Goal: Task Accomplishment & Management: Use online tool/utility

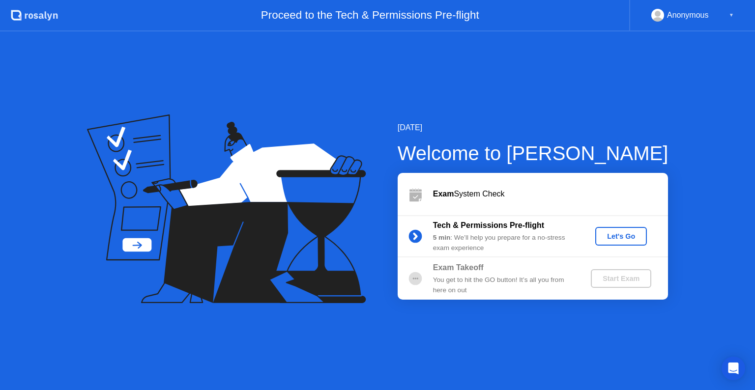
click at [615, 240] on div "Let's Go" at bounding box center [621, 236] width 44 height 8
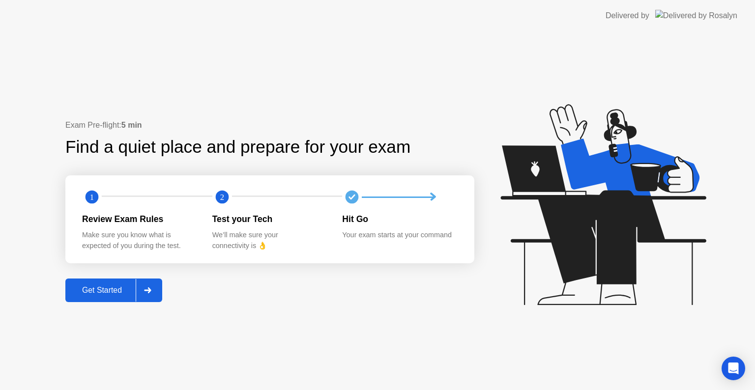
click at [106, 289] on div "Get Started" at bounding box center [101, 290] width 67 height 9
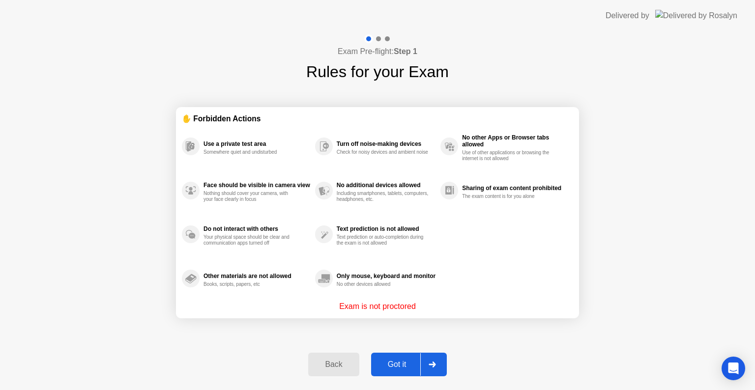
click at [106, 289] on div "Exam Pre-flight: Step 1 Rules for your Exam ✋ Forbidden Actions Use a private t…" at bounding box center [377, 210] width 755 height 359
click at [382, 360] on div "Got it" at bounding box center [397, 364] width 46 height 9
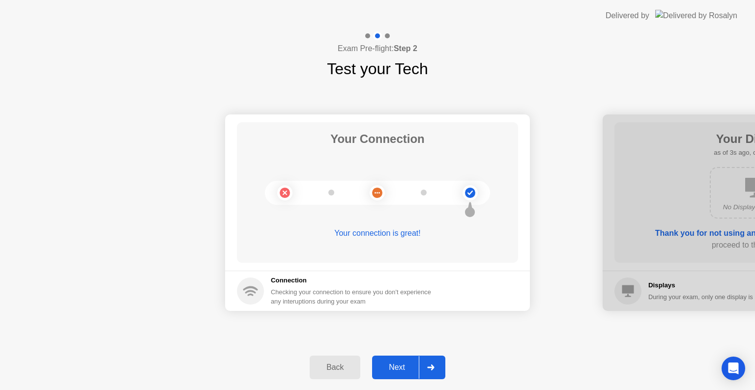
click at [387, 366] on div "Next" at bounding box center [397, 367] width 44 height 9
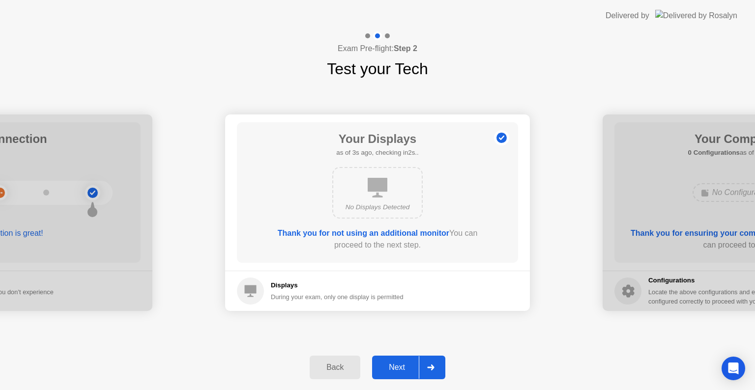
click at [387, 366] on div "Next" at bounding box center [397, 367] width 44 height 9
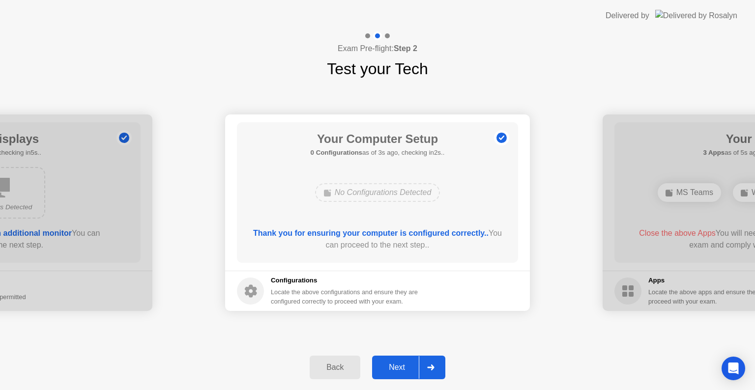
click at [412, 365] on div "Next" at bounding box center [397, 367] width 44 height 9
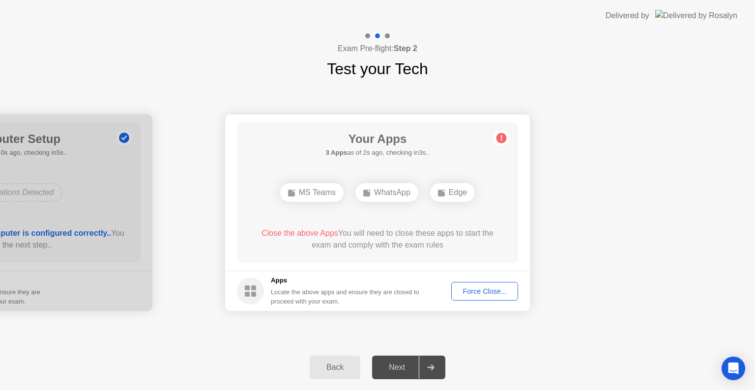
click at [316, 193] on div "MS Teams" at bounding box center [311, 192] width 63 height 19
click at [404, 197] on div "WhatsApp" at bounding box center [386, 192] width 63 height 19
click at [448, 199] on div "Edge" at bounding box center [452, 192] width 45 height 19
click at [318, 232] on span "Close the above Apps" at bounding box center [299, 233] width 77 height 8
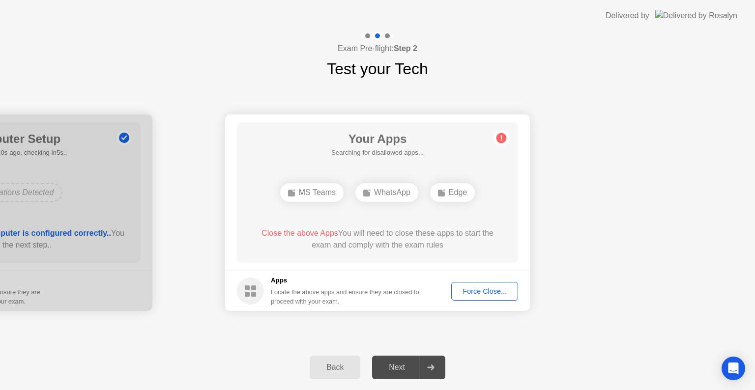
click at [490, 291] on div "Force Close..." at bounding box center [485, 291] width 60 height 8
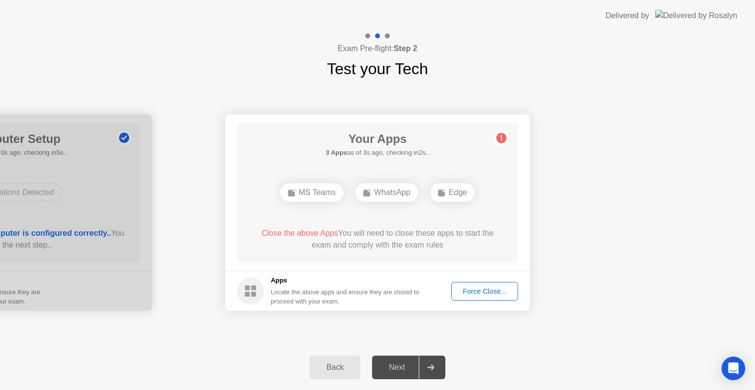
click at [478, 295] on div "Force Close..." at bounding box center [485, 291] width 60 height 8
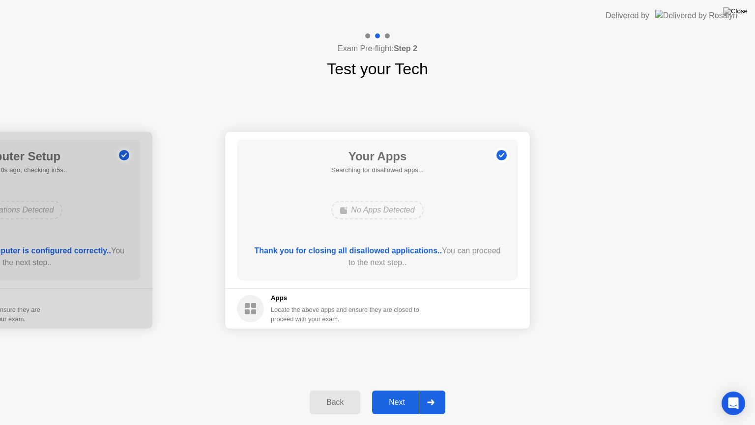
click at [401, 390] on div "Next" at bounding box center [397, 402] width 44 height 9
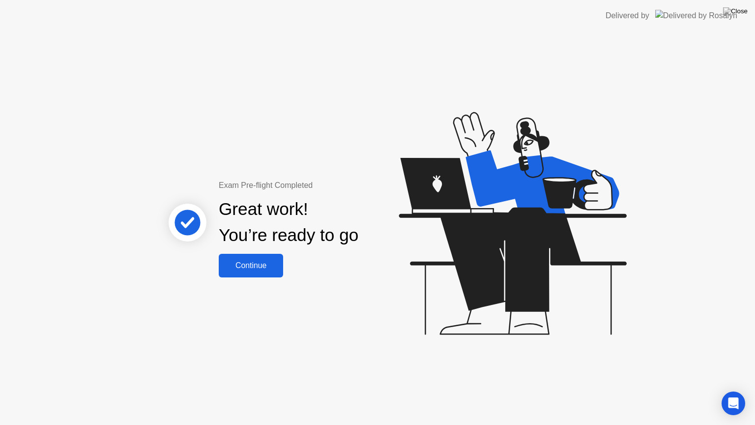
click at [236, 264] on div "Continue" at bounding box center [251, 265] width 58 height 9
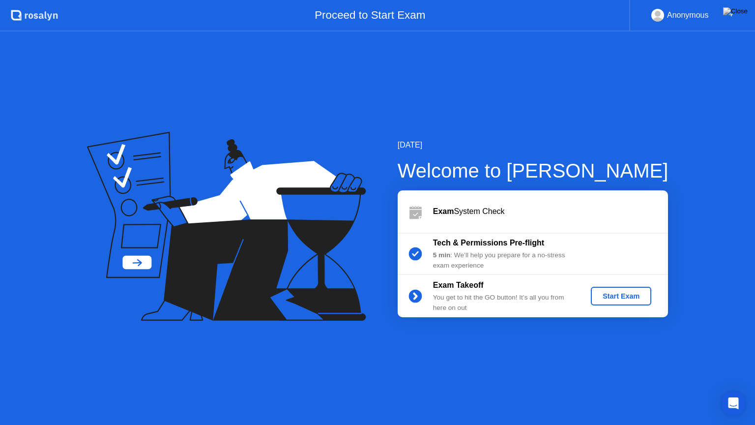
click at [631, 298] on div "Start Exam" at bounding box center [621, 296] width 53 height 8
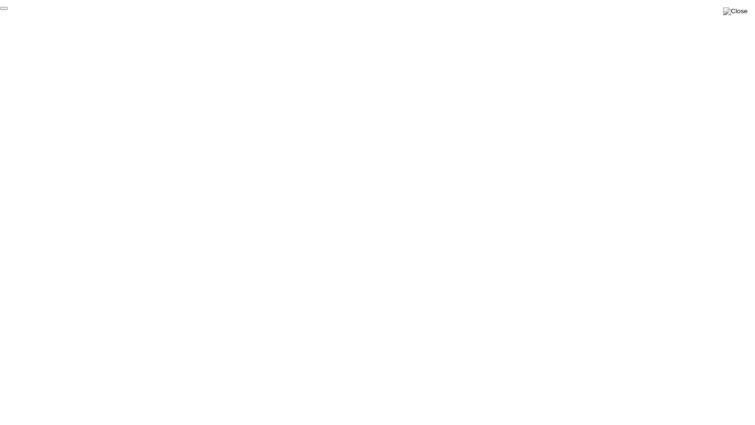
click div "End Proctoring Session"
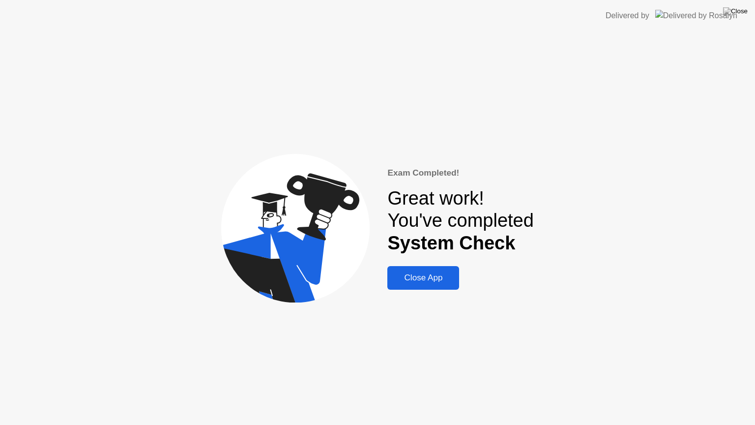
click at [437, 278] on div "Close App" at bounding box center [423, 278] width 66 height 10
